Goal: Ask a question: Seek information or help from site administrators or community

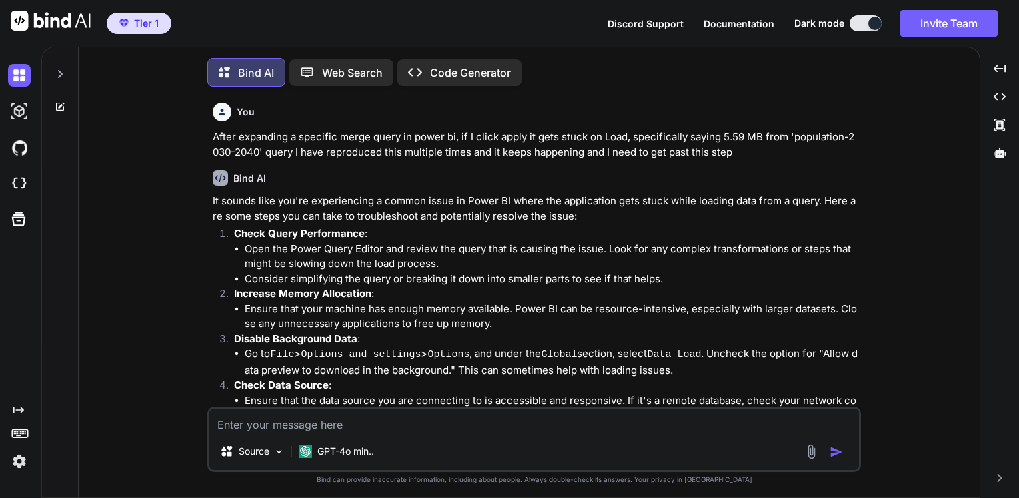
scroll to position [937, 0]
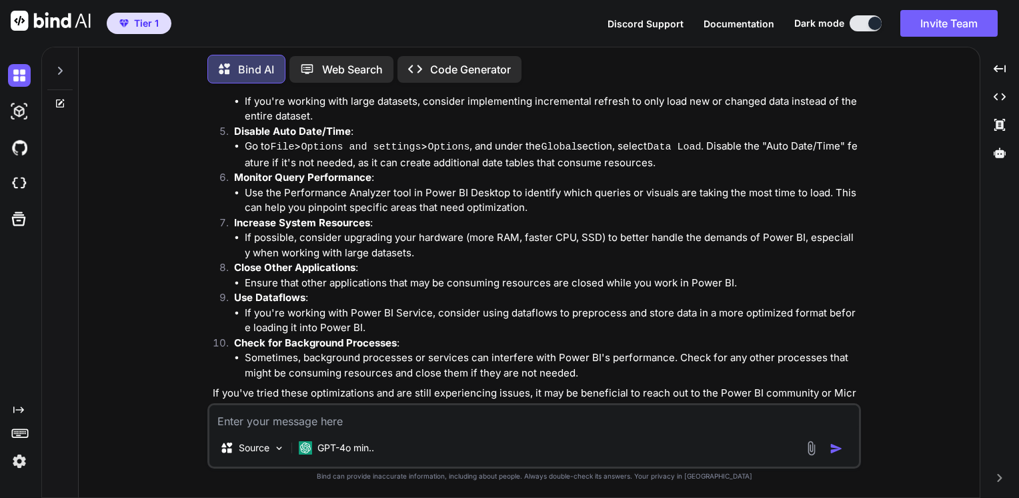
type textarea "x"
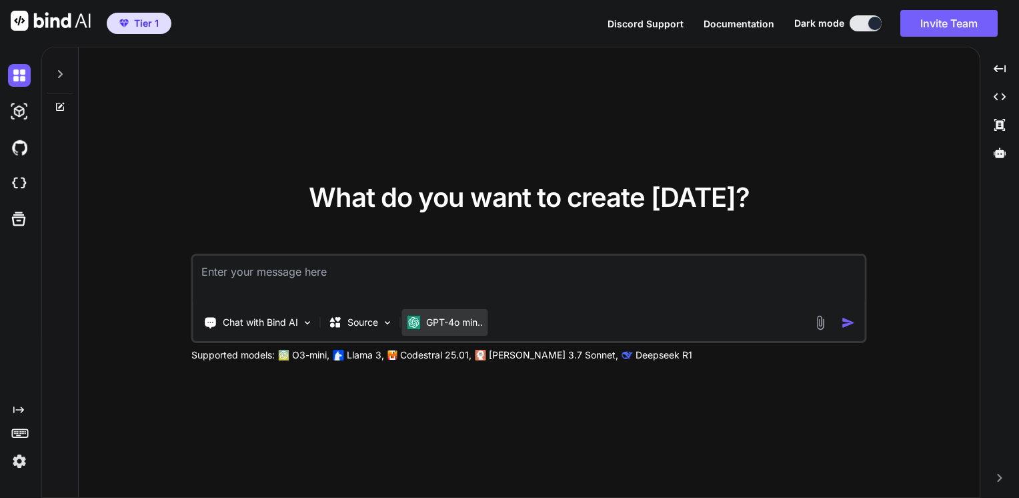
click at [439, 322] on p "GPT-4o min.." at bounding box center [454, 322] width 57 height 13
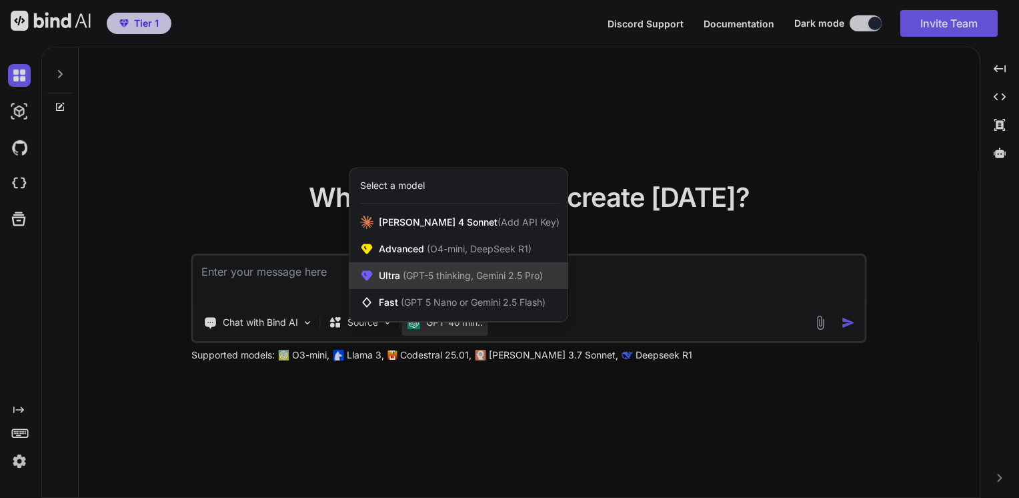
click at [429, 271] on span "(GPT-5 thinking, Gemini 2.5 Pro)" at bounding box center [471, 275] width 143 height 11
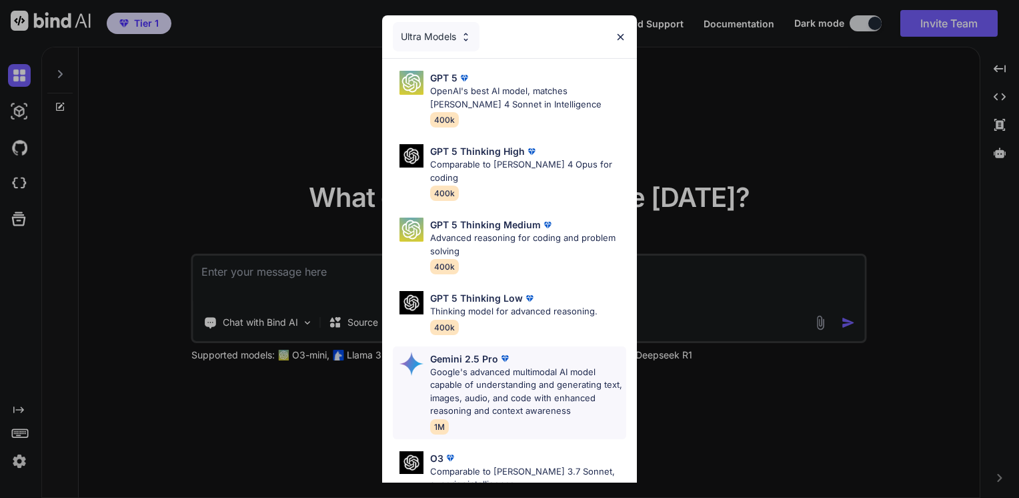
scroll to position [147, 0]
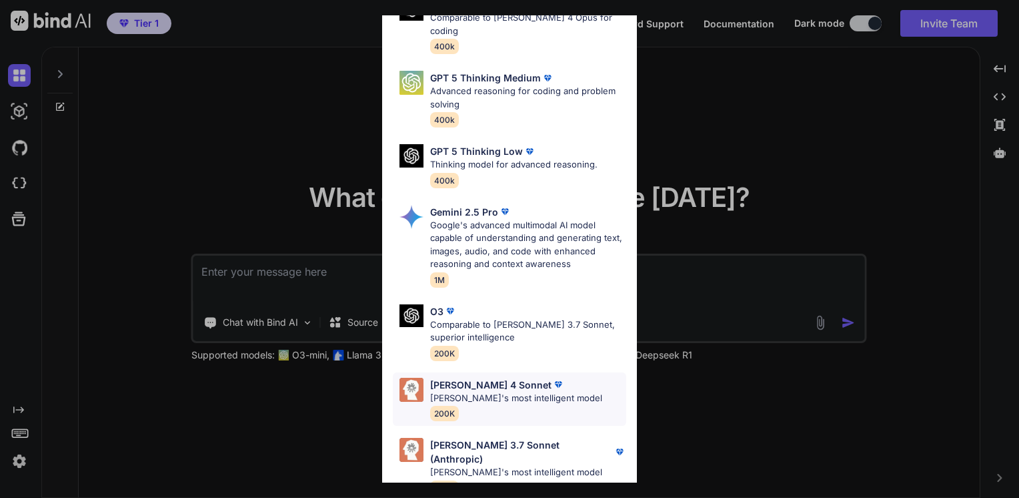
click at [501, 392] on p "[PERSON_NAME]'s most intelligent model" at bounding box center [516, 398] width 172 height 13
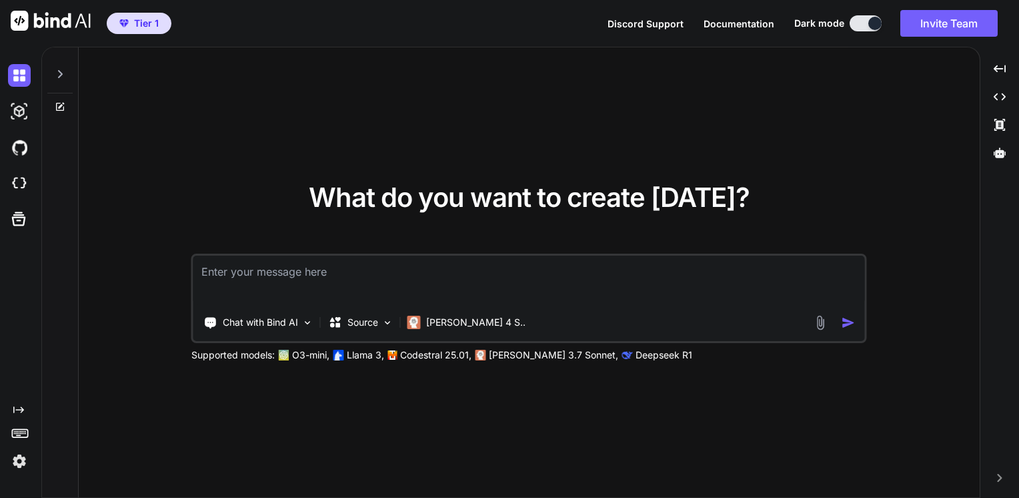
click at [376, 282] on textarea at bounding box center [529, 280] width 672 height 49
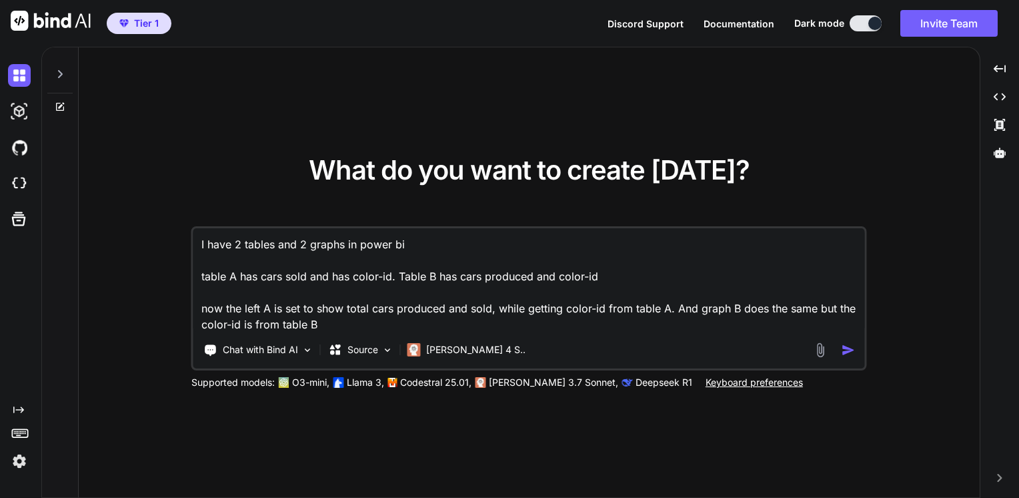
click at [258, 311] on textarea "I have 2 tables and 2 graphs in power bi table A has cars sold and has color-id…" at bounding box center [529, 280] width 672 height 104
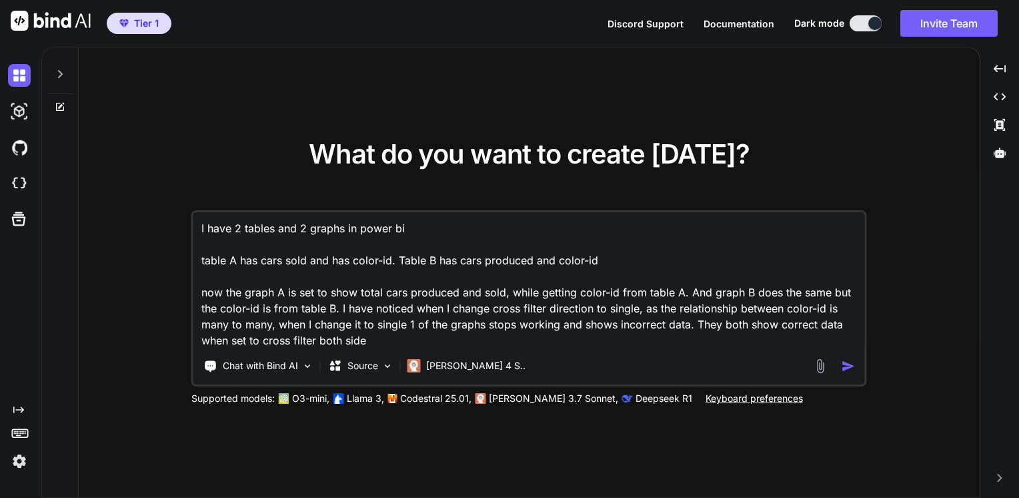
type textarea "I have 2 tables and 2 graphs in power bi table A has cars sold and has color-id…"
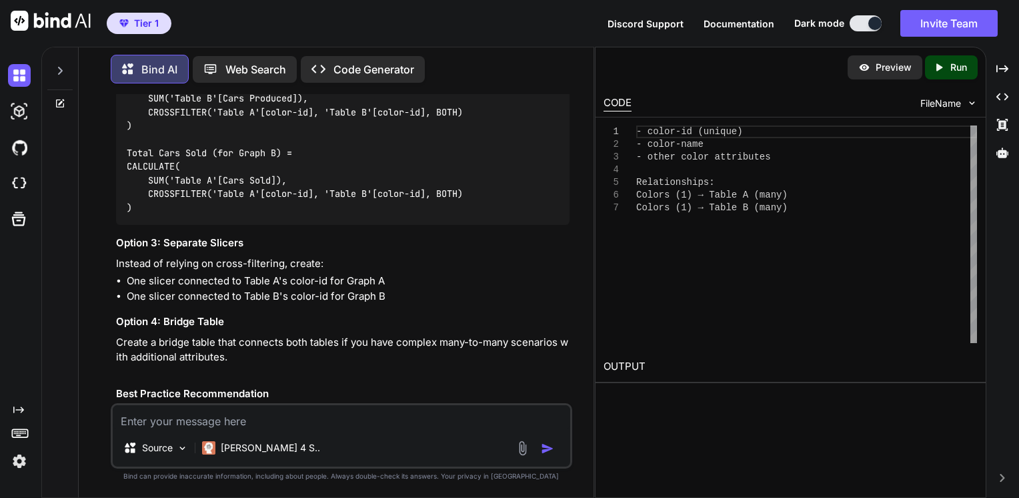
scroll to position [873, 0]
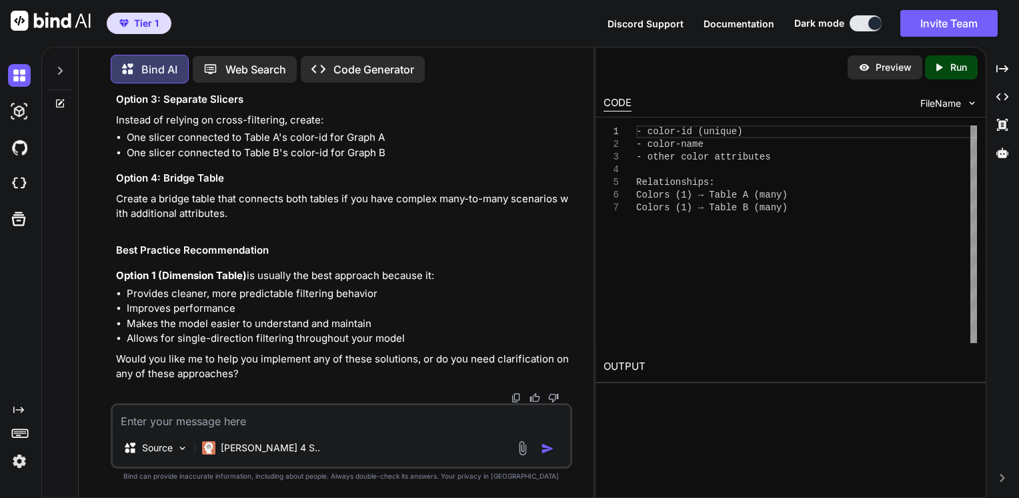
click at [230, 416] on textarea at bounding box center [342, 417] width 458 height 24
type textarea "what do you mean by filter? I don't understand the concept it self"
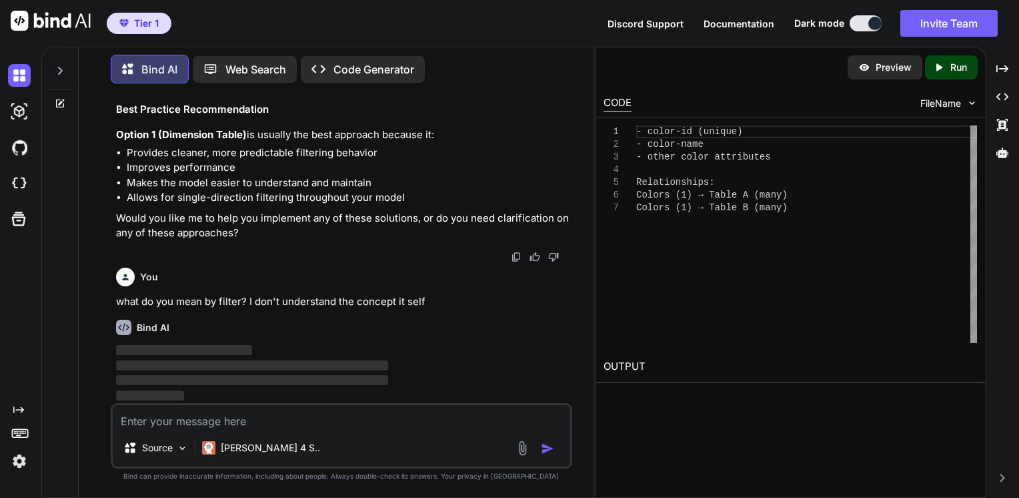
scroll to position [1014, 0]
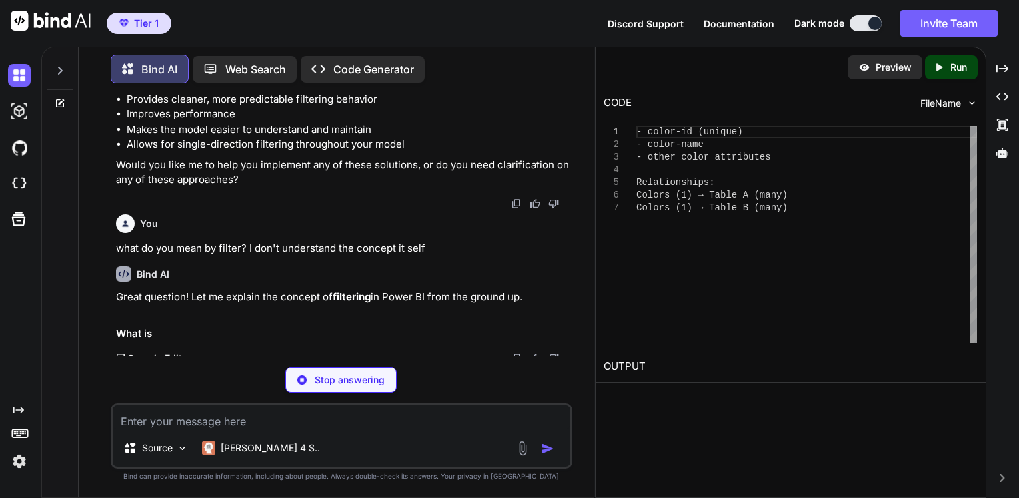
drag, startPoint x: 472, startPoint y: 207, endPoint x: 416, endPoint y: 149, distance: 80.2
drag, startPoint x: 416, startPoint y: 149, endPoint x: 395, endPoint y: 126, distance: 31.6
drag, startPoint x: 395, startPoint y: 126, endPoint x: 318, endPoint y: 125, distance: 76.7
drag, startPoint x: 318, startPoint y: 125, endPoint x: 252, endPoint y: 126, distance: 66.7
drag, startPoint x: 252, startPoint y: 126, endPoint x: 184, endPoint y: 124, distance: 67.4
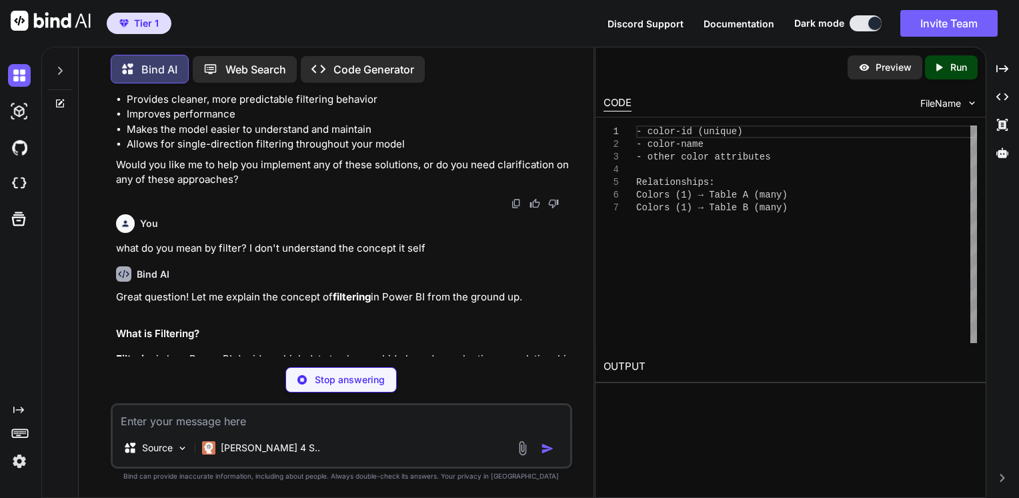
drag, startPoint x: 184, startPoint y: 124, endPoint x: 157, endPoint y: 101, distance: 35.5
drag, startPoint x: 157, startPoint y: 101, endPoint x: 109, endPoint y: 101, distance: 48.0
drag, startPoint x: 109, startPoint y: 101, endPoint x: 93, endPoint y: 127, distance: 31.1
click at [93, 127] on div "You I have 2 tables and 2 graphs in power bi table A has cars sold and has colo…" at bounding box center [341, 295] width 504 height 403
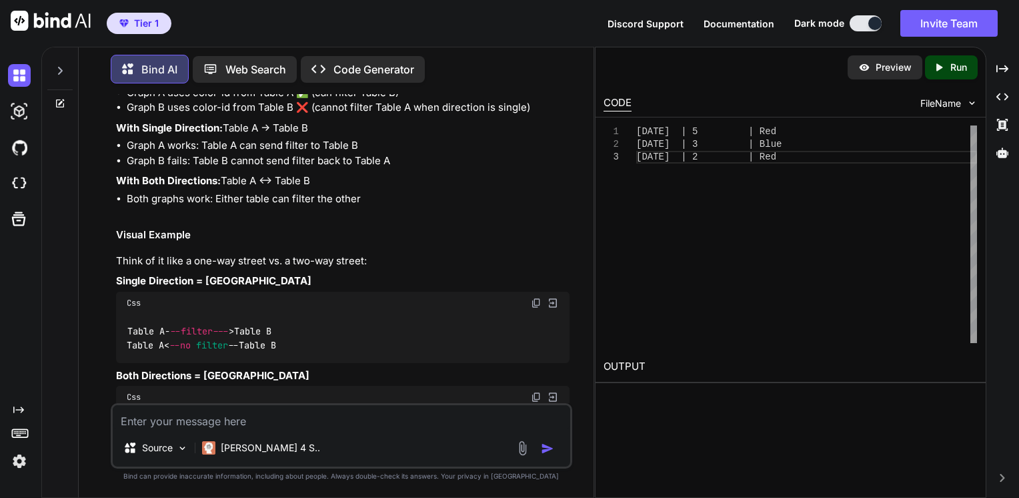
scroll to position [2225, 0]
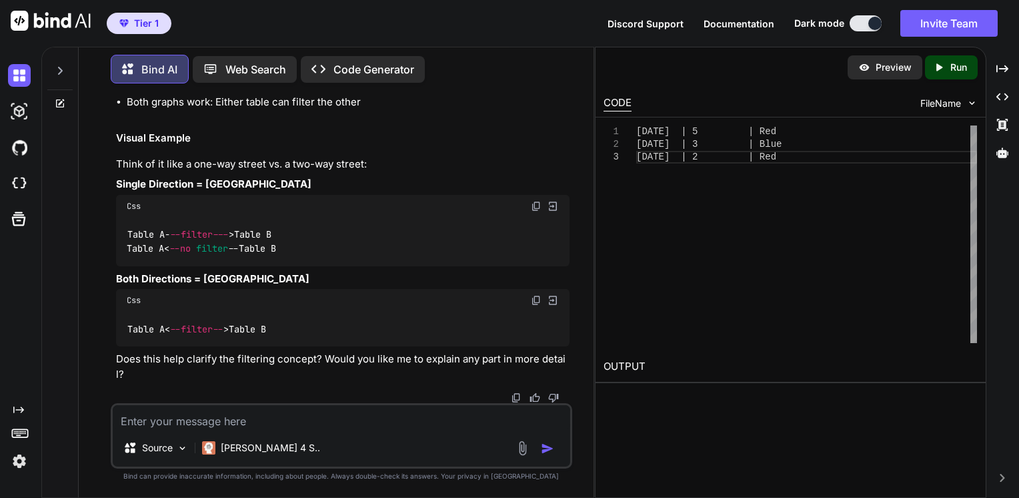
click at [227, 422] on textarea at bounding box center [342, 417] width 458 height 24
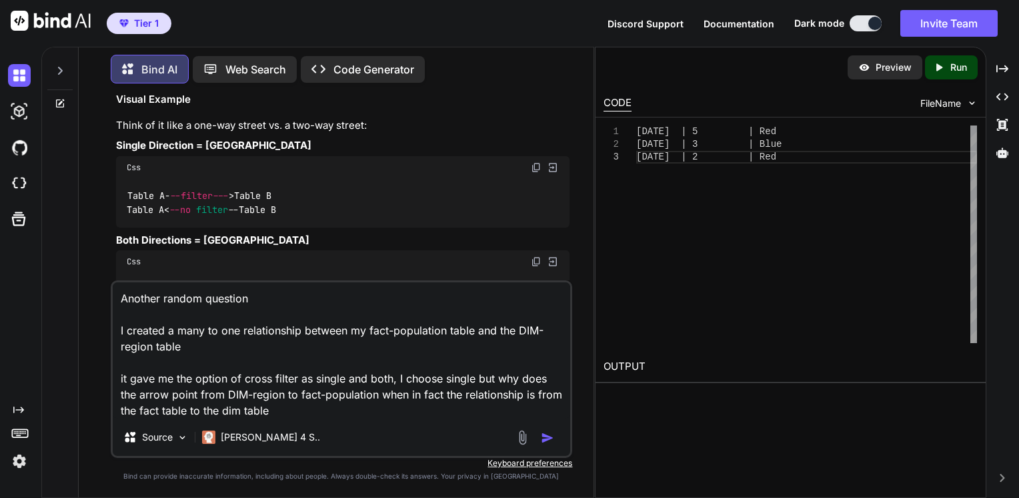
type textarea "Another random question I created a many to one relationship between my fact-po…"
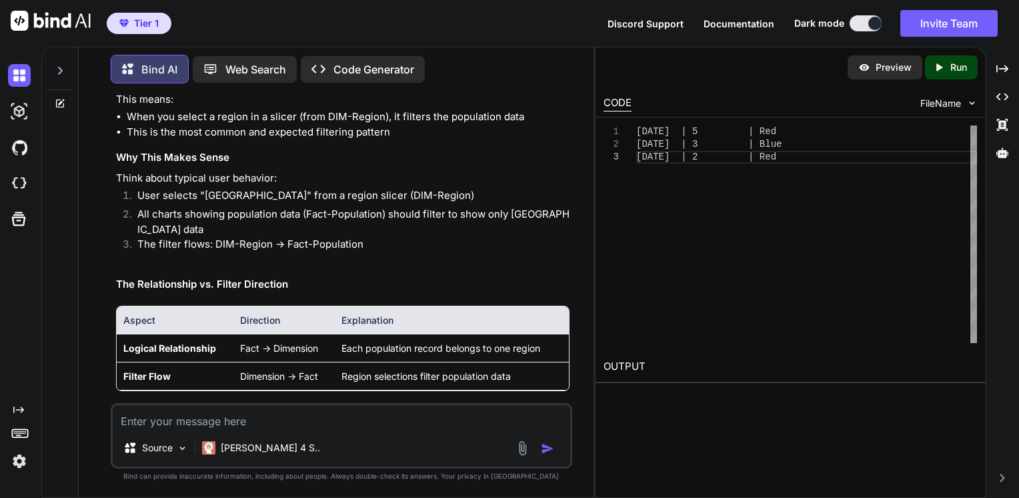
scroll to position [2972, 0]
drag, startPoint x: 433, startPoint y: 147, endPoint x: 400, endPoint y: 147, distance: 32.7
drag, startPoint x: 400, startPoint y: 147, endPoint x: 352, endPoint y: 147, distance: 48.0
drag, startPoint x: 352, startPoint y: 147, endPoint x: 299, endPoint y: 159, distance: 54.6
click at [299, 124] on li "When you select a region in a slicer (from DIM-Region), it filters the populati…" at bounding box center [349, 116] width 444 height 15
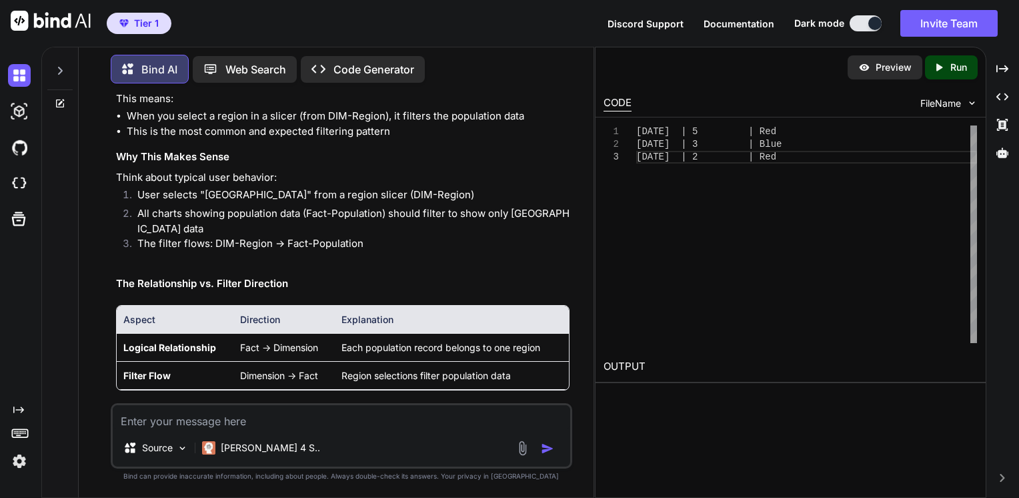
drag, startPoint x: 517, startPoint y: 177, endPoint x: 443, endPoint y: 183, distance: 74.3
drag, startPoint x: 443, startPoint y: 183, endPoint x: 355, endPoint y: 187, distance: 88.2
click at [355, 187] on div "Great observation! This is actually a common point of confusion in Power BI. Le…" at bounding box center [343, 259] width 454 height 1030
drag, startPoint x: 355, startPoint y: 187, endPoint x: 266, endPoint y: 183, distance: 89.5
drag, startPoint x: 266, startPoint y: 183, endPoint x: 171, endPoint y: 177, distance: 94.3
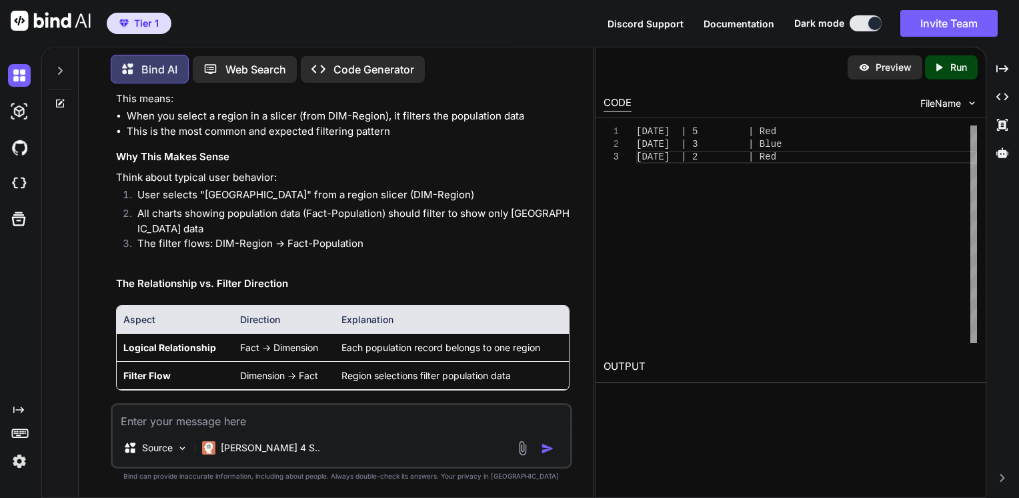
drag, startPoint x: 171, startPoint y: 177, endPoint x: 103, endPoint y: 188, distance: 68.9
drag, startPoint x: 103, startPoint y: 188, endPoint x: 410, endPoint y: 176, distance: 307.2
click at [410, 139] on li "This is the most common and expected filtering pattern" at bounding box center [349, 131] width 444 height 15
drag, startPoint x: 442, startPoint y: 206, endPoint x: 326, endPoint y: 238, distance: 120.4
drag, startPoint x: 326, startPoint y: 238, endPoint x: 291, endPoint y: 200, distance: 51.5
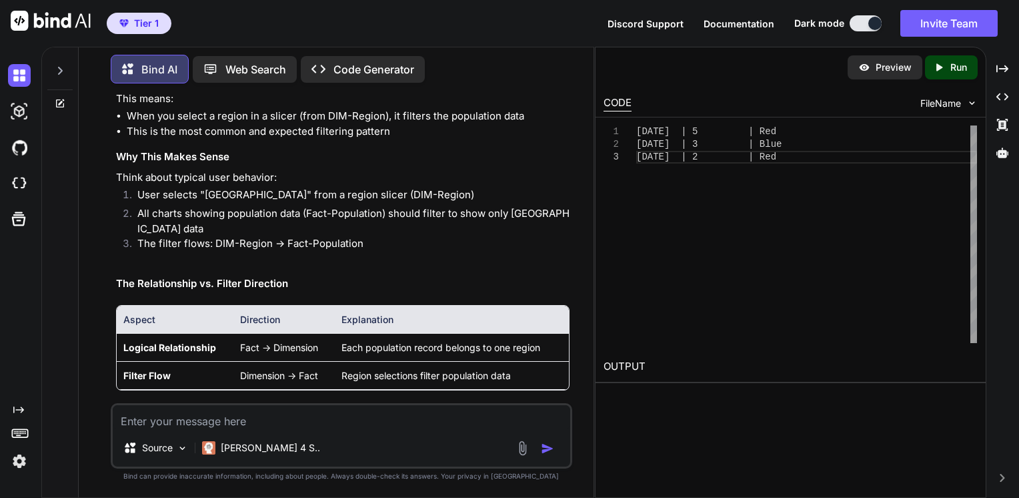
drag, startPoint x: 291, startPoint y: 200, endPoint x: 192, endPoint y: 189, distance: 99.3
drag, startPoint x: 192, startPoint y: 189, endPoint x: 141, endPoint y: 175, distance: 52.8
drag, startPoint x: 141, startPoint y: 175, endPoint x: 99, endPoint y: 190, distance: 45.4
drag, startPoint x: 99, startPoint y: 190, endPoint x: 432, endPoint y: 187, distance: 333.6
click at [432, 187] on div "Great observation! This is actually a common point of confusion in Power BI. Le…" at bounding box center [343, 259] width 454 height 1030
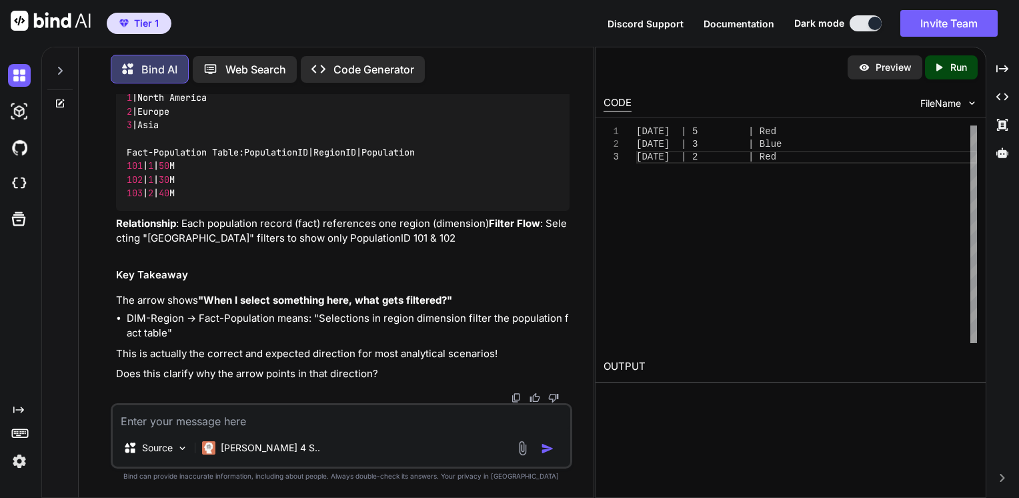
scroll to position [3429, 0]
